Goal: Find specific page/section: Find specific page/section

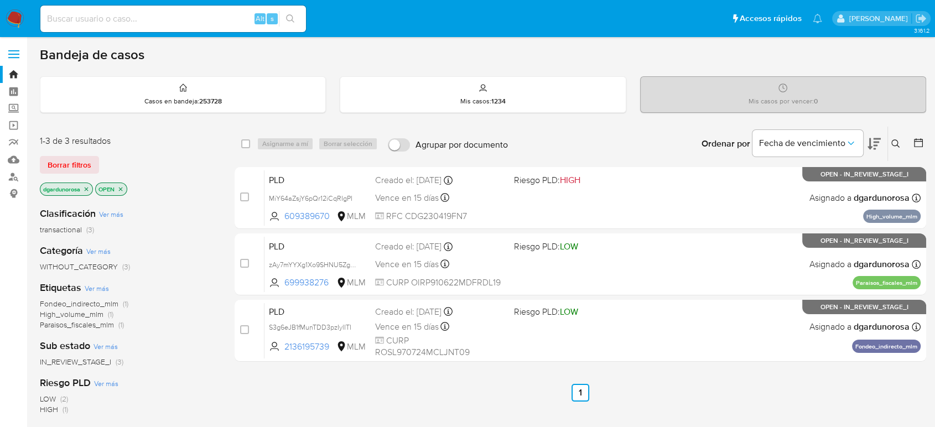
click at [141, 22] on input at bounding box center [173, 19] width 266 height 14
paste input "2361642097"
type input "2361642097"
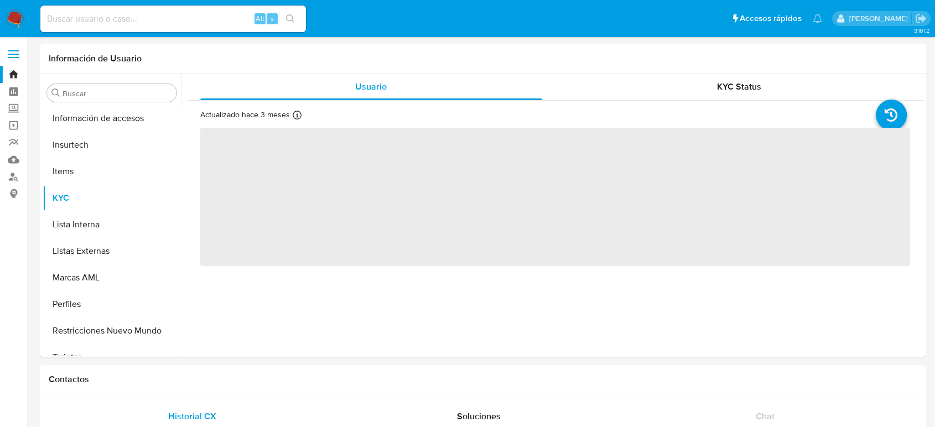
scroll to position [521, 0]
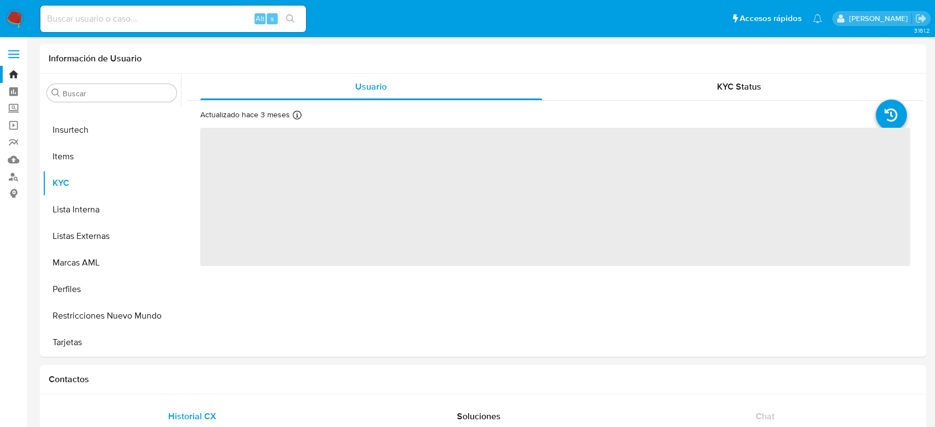
select select "10"
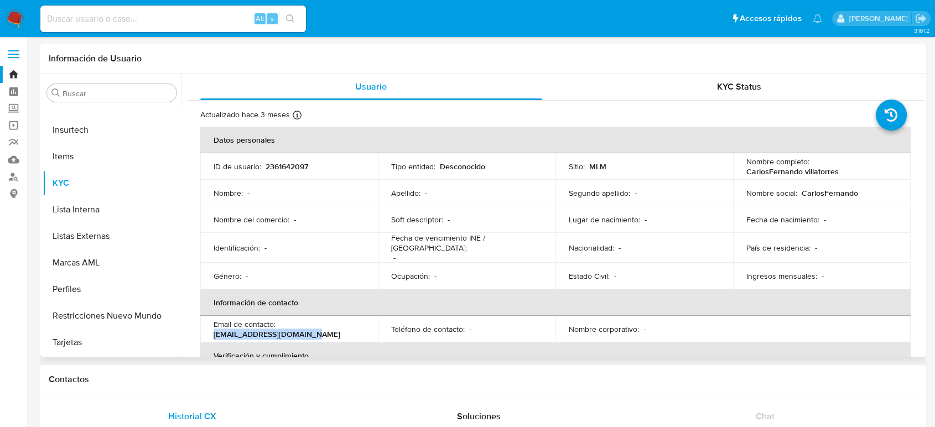
drag, startPoint x: 314, startPoint y: 338, endPoint x: 212, endPoint y: 327, distance: 102.4
click at [212, 327] on td "Email de contacto : carlosfvilla11@gmail.com" at bounding box center [289, 329] width 178 height 27
copy p "carlosfvilla11@gmail.com"
click at [679, 158] on td "Sitio : MLM" at bounding box center [644, 166] width 178 height 27
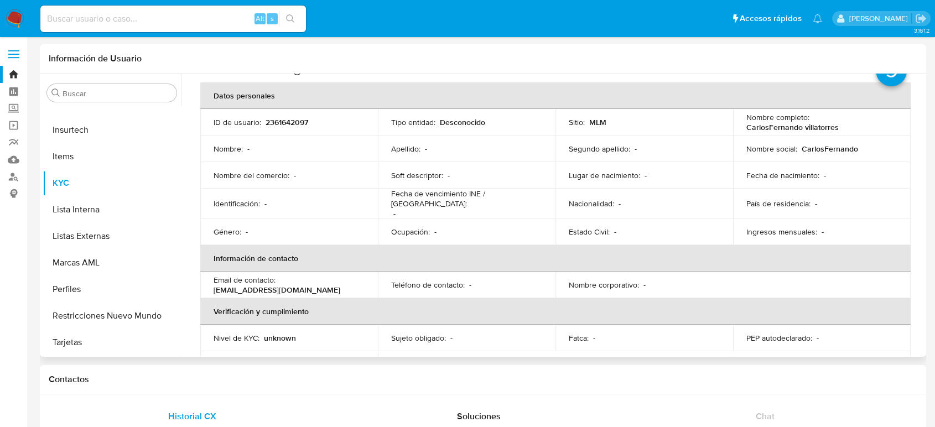
scroll to position [0, 0]
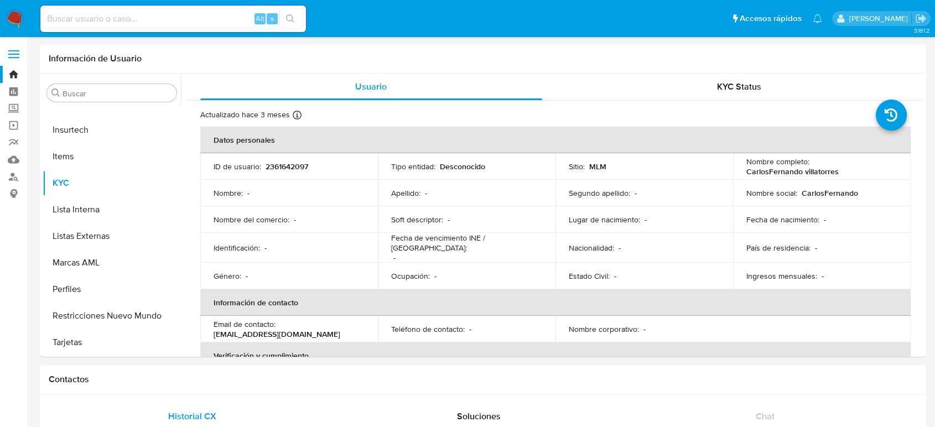
click at [149, 26] on div "Alt s" at bounding box center [173, 19] width 266 height 27
click at [147, 24] on input at bounding box center [173, 19] width 266 height 14
paste input "1221918956"
type input "1221918956"
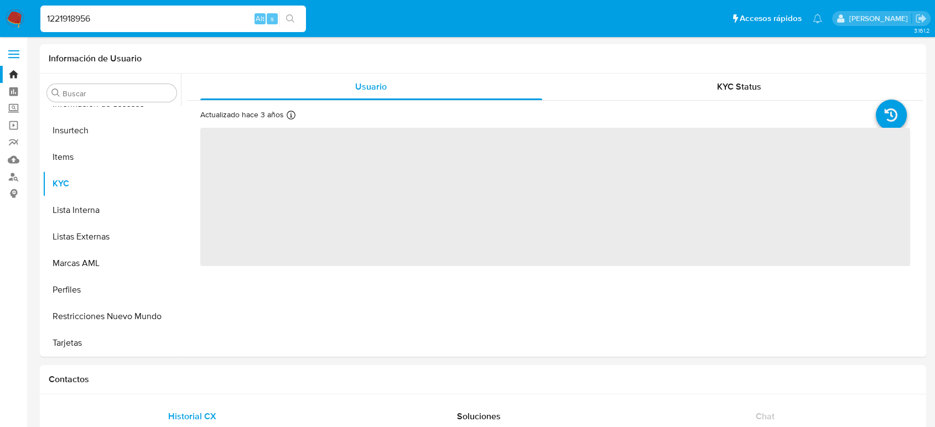
scroll to position [521, 0]
select select "10"
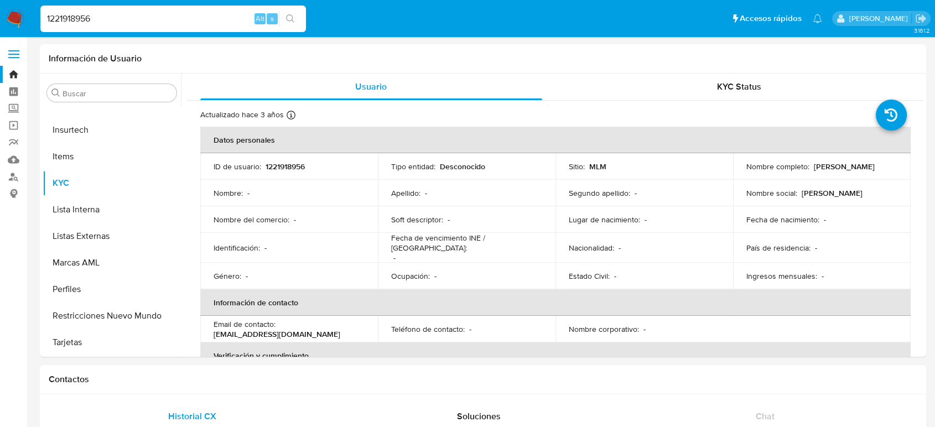
click at [66, 12] on input "1221918956" at bounding box center [173, 19] width 266 height 14
click at [67, 13] on input "1221918956" at bounding box center [173, 19] width 266 height 14
drag, startPoint x: 323, startPoint y: 331, endPoint x: 283, endPoint y: 329, distance: 39.3
click at [283, 329] on td "Email de contacto : g.rosadob@gmial.com" at bounding box center [289, 329] width 178 height 27
copy p ".rosadob@gmial.com"
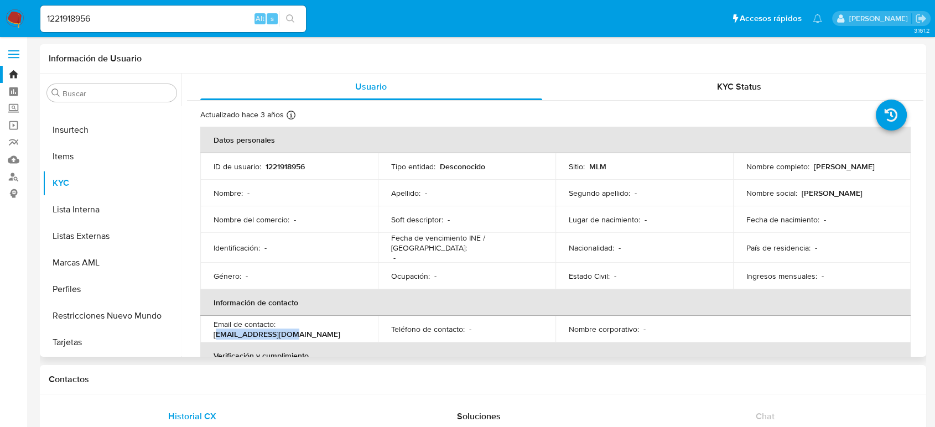
click at [319, 330] on p "g.rosadob@gmial.com" at bounding box center [277, 334] width 127 height 10
drag, startPoint x: 605, startPoint y: 300, endPoint x: 611, endPoint y: 295, distance: 8.3
click at [605, 300] on th "Información de contacto" at bounding box center [555, 302] width 710 height 27
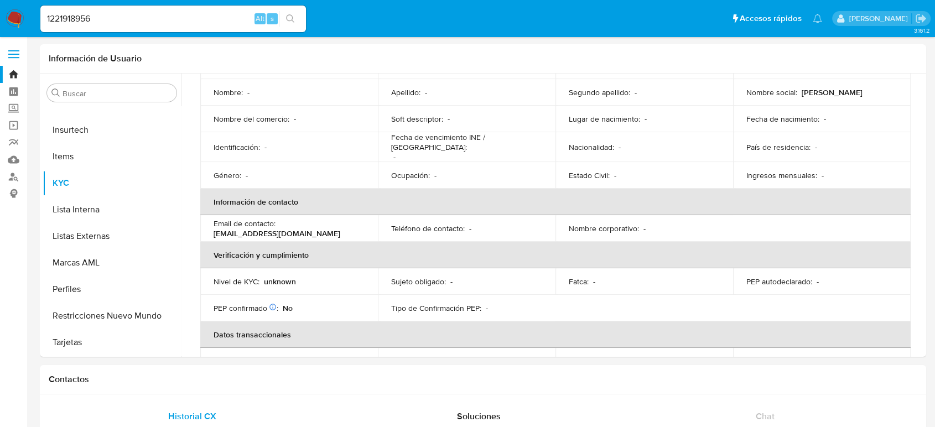
scroll to position [1, 0]
